Goal: Find specific fact: Find specific fact

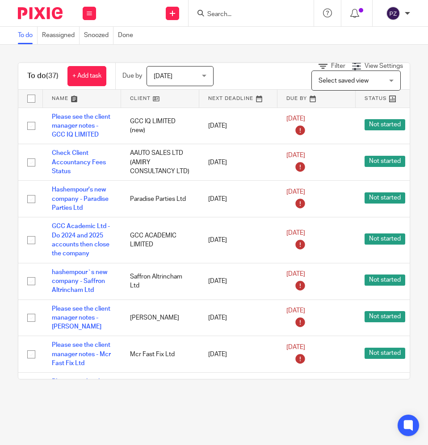
click at [238, 4] on div at bounding box center [250, 13] width 125 height 26
click at [238, 7] on div at bounding box center [250, 13] width 125 height 26
click at [235, 14] on input "Search" at bounding box center [246, 15] width 80 height 8
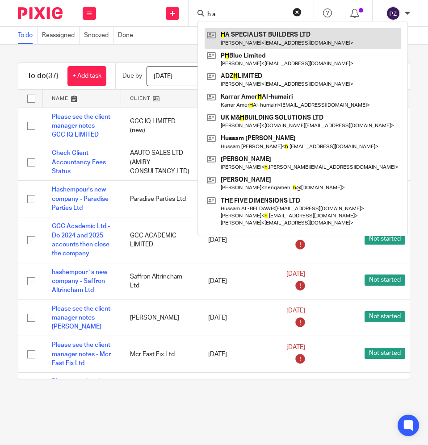
type input "h a"
click at [247, 28] on link at bounding box center [302, 38] width 196 height 21
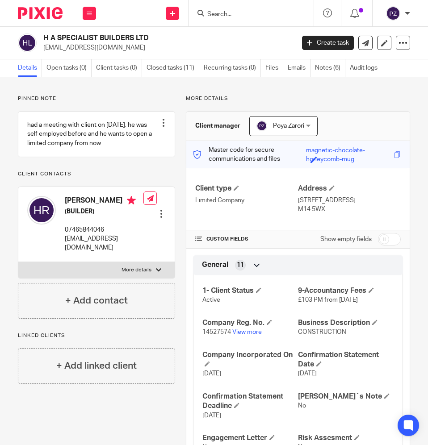
click at [204, 29] on div "H A SPECIALIST BUILDERS LTD hassanrizi65@gmail.com Create task Update from Comp…" at bounding box center [214, 43] width 428 height 33
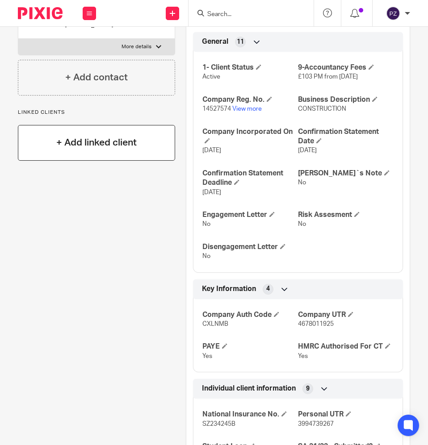
scroll to position [134, 0]
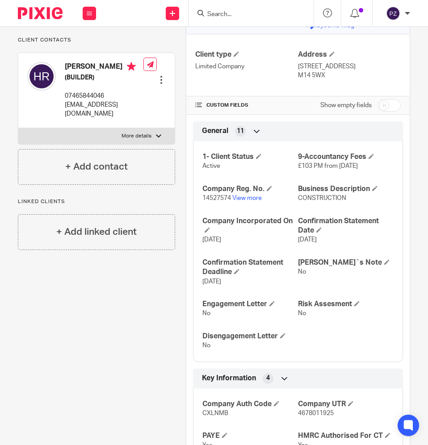
click at [149, 141] on label "More details" at bounding box center [96, 136] width 156 height 16
click at [18, 128] on input "More details" at bounding box center [18, 128] width 0 height 0
checkbox input "true"
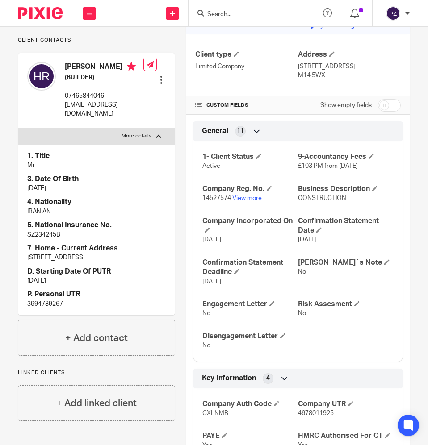
scroll to position [312, 0]
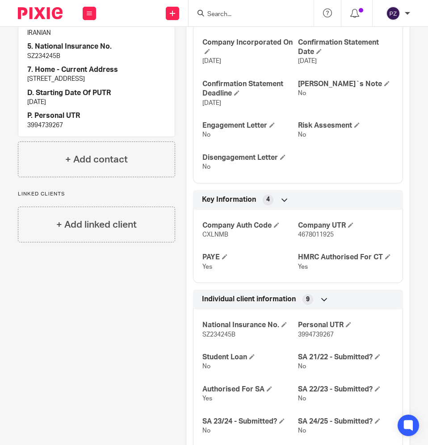
click at [45, 130] on p "3994739267" at bounding box center [96, 125] width 138 height 9
copy p "3994739267"
click at [143, 74] on h4 "7. Home - Current Address" at bounding box center [96, 69] width 138 height 9
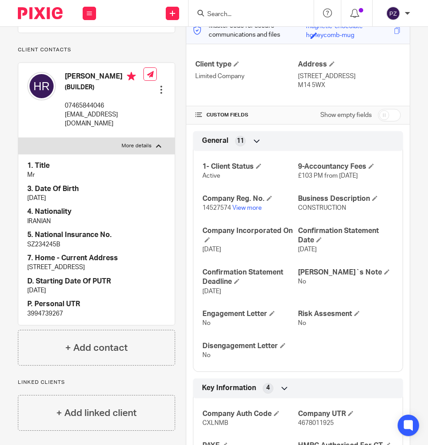
scroll to position [134, 0]
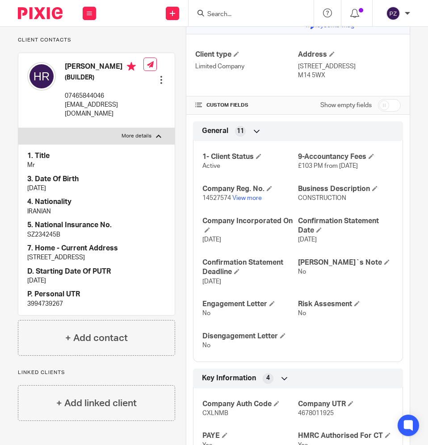
click at [47, 239] on p "SZ234245B" at bounding box center [96, 234] width 138 height 9
copy p "SZ234245B"
